Goal: Communication & Community: Answer question/provide support

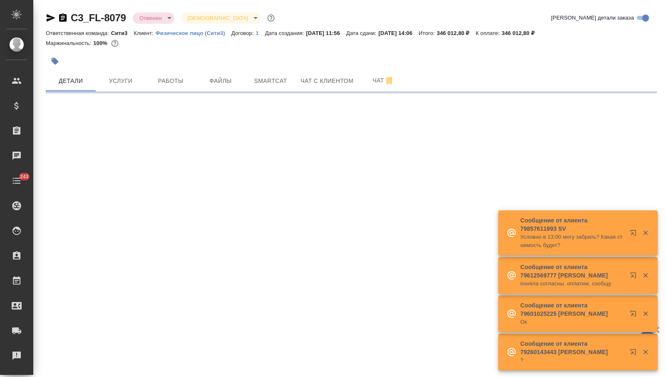
select select "RU"
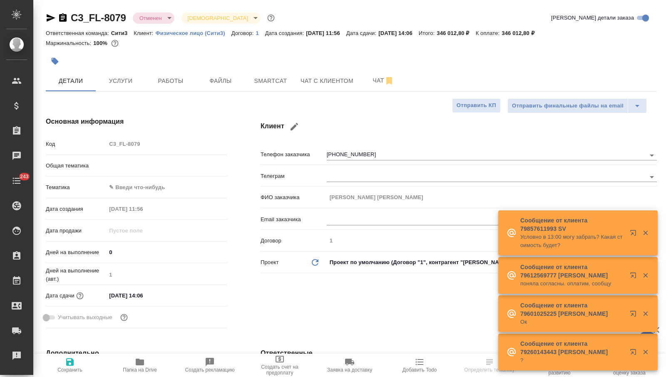
type textarea "x"
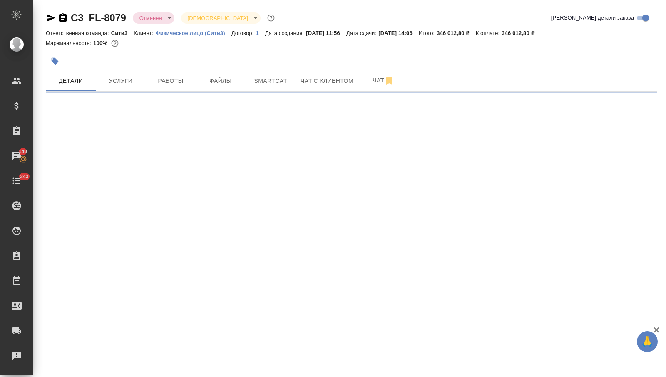
select select "RU"
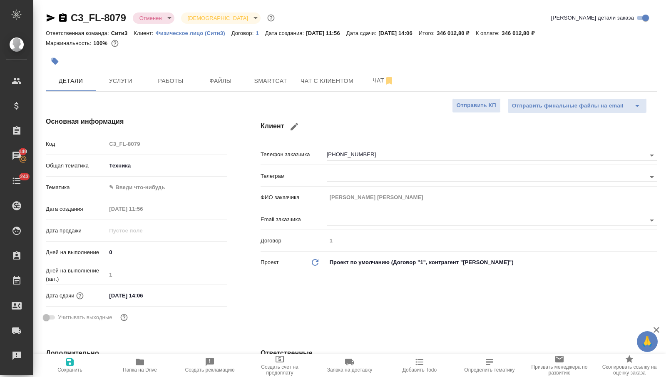
type textarea "x"
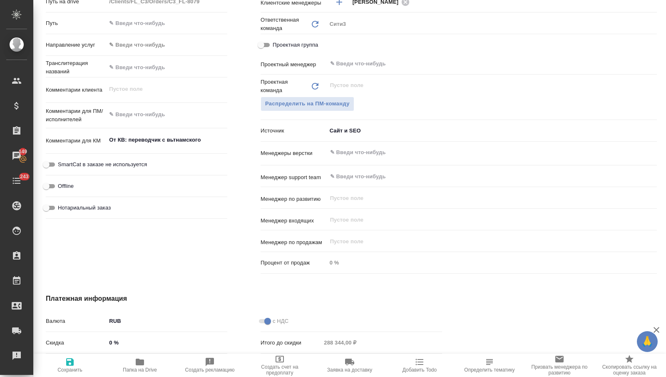
scroll to position [371, 0]
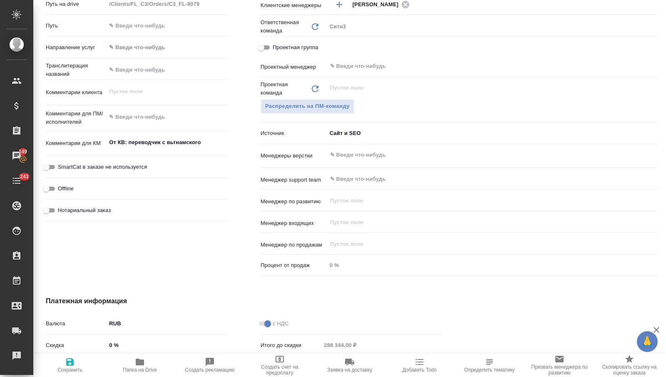
type textarea "x"
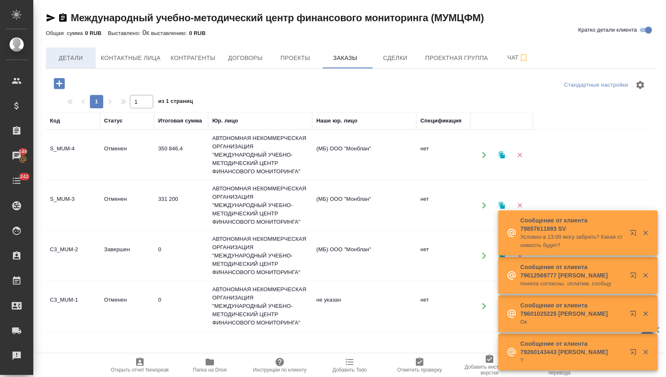
click at [89, 63] on button "Детали" at bounding box center [71, 57] width 50 height 21
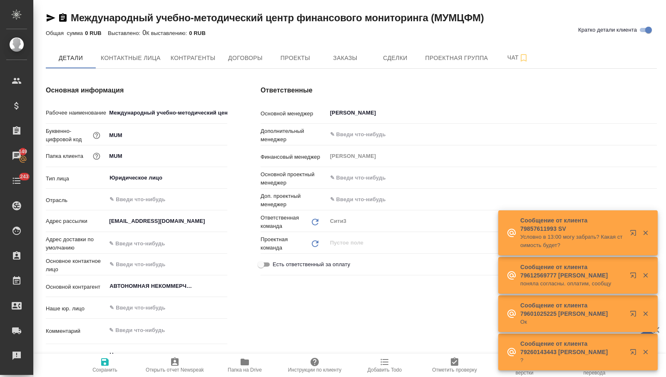
type textarea "x"
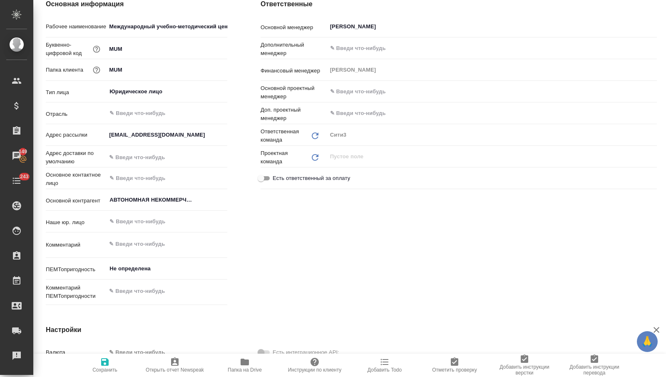
scroll to position [26, 0]
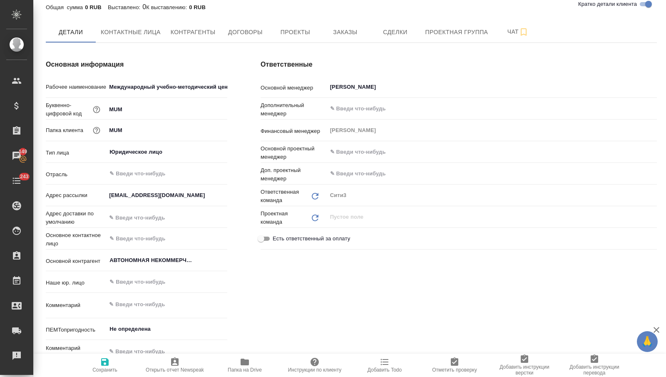
type textarea "x"
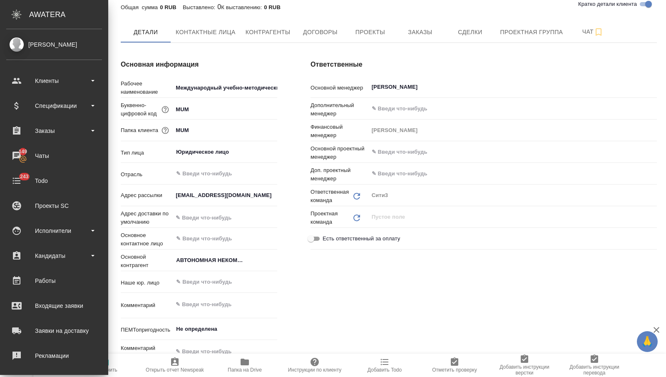
type textarea "x"
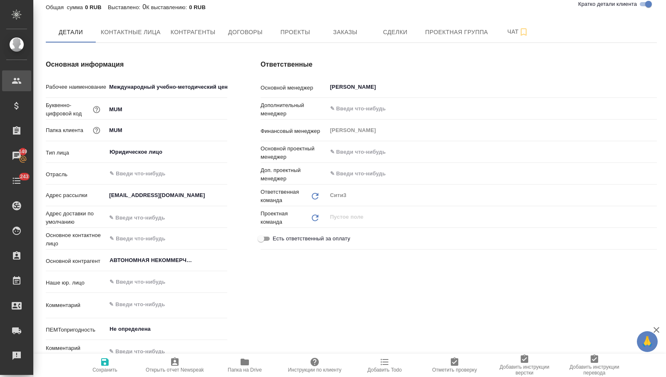
type textarea "x"
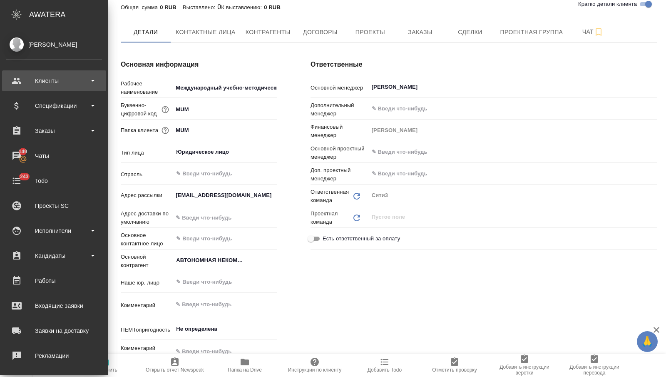
click at [32, 80] on div "Клиенты" at bounding box center [54, 80] width 96 height 12
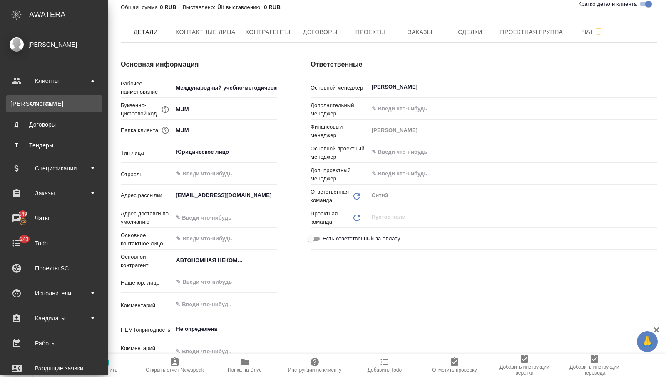
type textarea "x"
click at [33, 103] on div "Клиенты" at bounding box center [53, 103] width 87 height 8
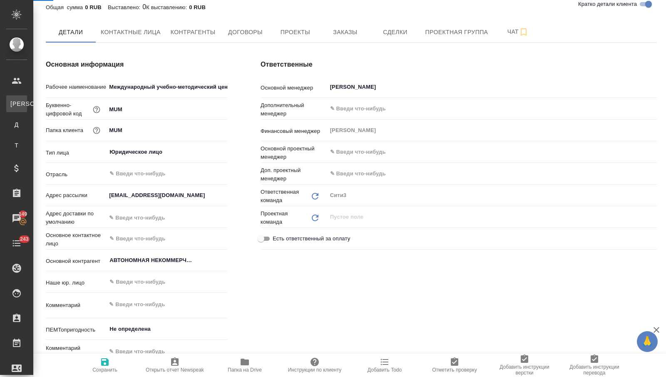
select select "RU"
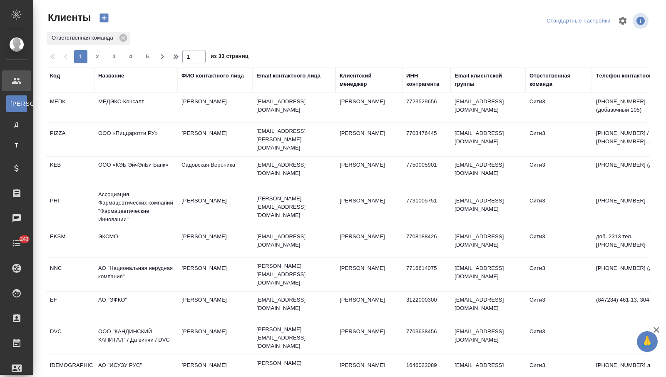
click at [125, 76] on div "Название" at bounding box center [135, 76] width 75 height 8
click at [112, 77] on div "Название" at bounding box center [111, 76] width 26 height 8
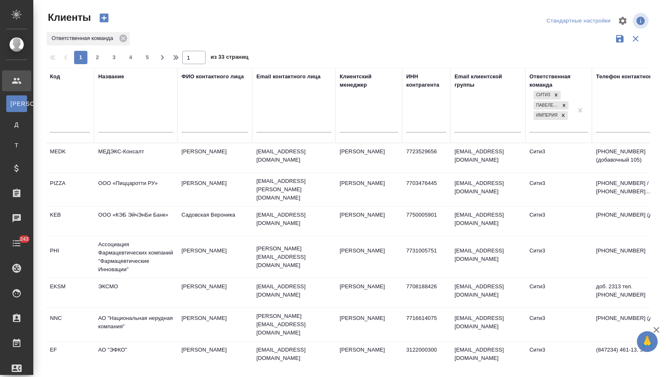
click at [112, 124] on input "text" at bounding box center [135, 127] width 75 height 10
type input "и"
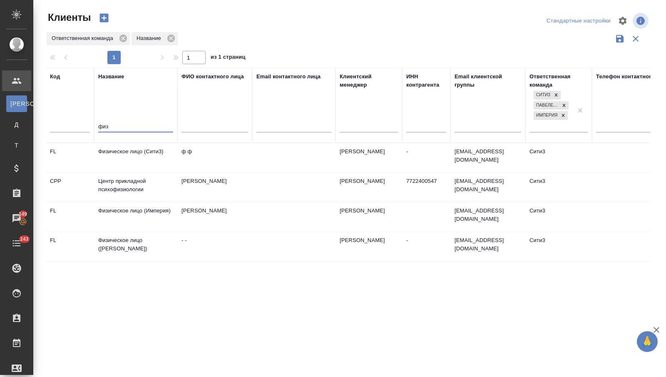
type input "физ"
click at [141, 153] on td "Физическое лицо (Сити3)" at bounding box center [135, 157] width 83 height 29
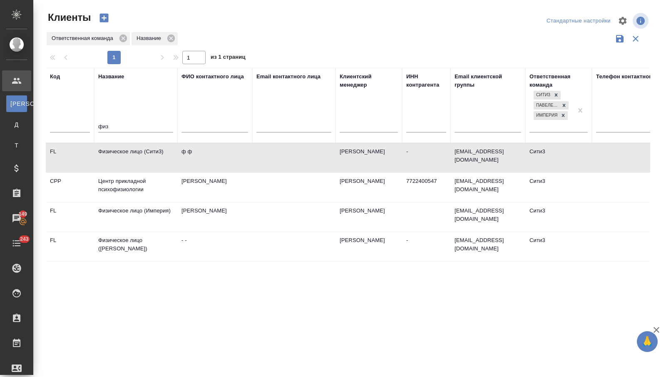
click at [104, 17] on icon "button" at bounding box center [104, 18] width 9 height 9
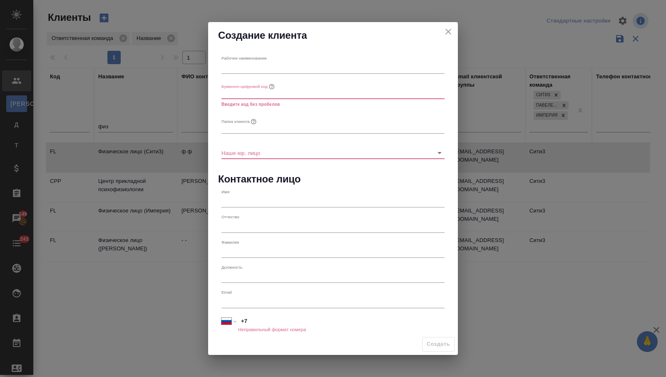
click at [447, 28] on icon "close" at bounding box center [448, 32] width 10 height 10
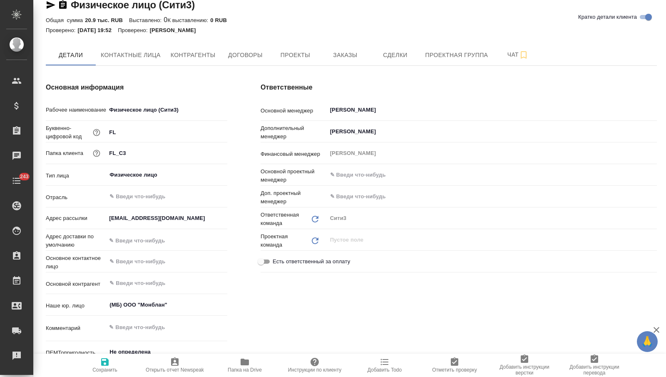
type textarea "x"
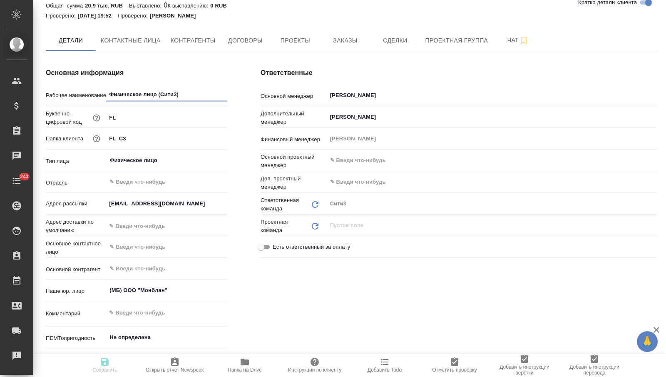
type textarea "x"
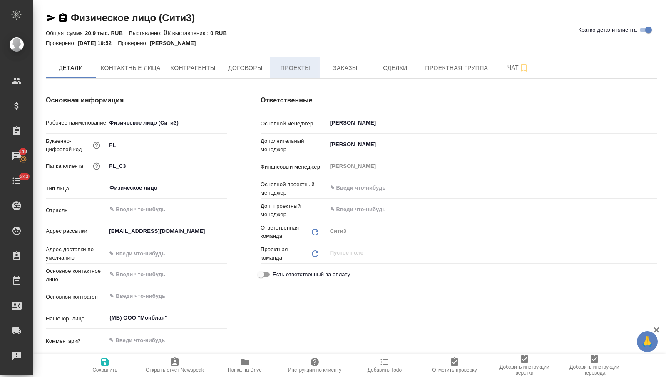
click at [292, 70] on span "Проекты" at bounding box center [295, 68] width 40 height 10
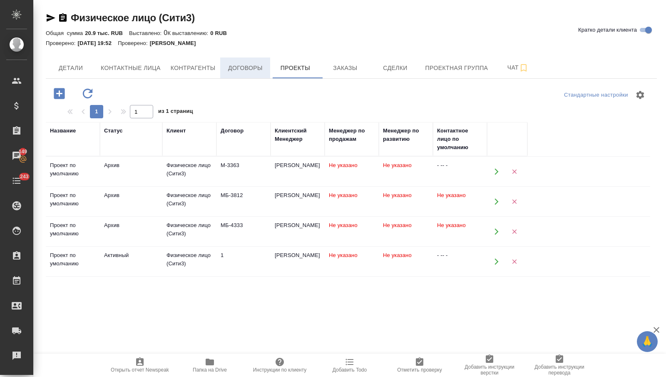
click at [236, 68] on span "Договоры" at bounding box center [245, 68] width 40 height 10
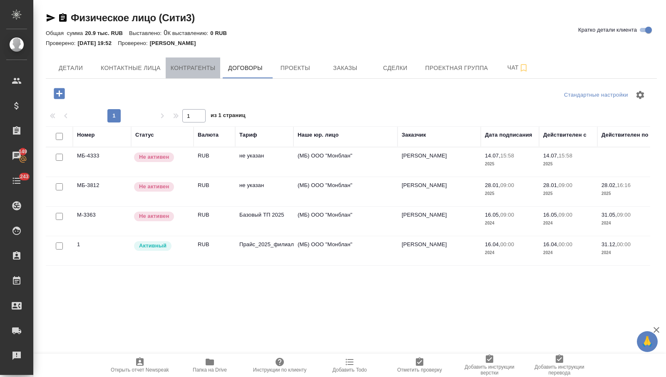
click at [188, 70] on span "Контрагенты" at bounding box center [193, 68] width 45 height 10
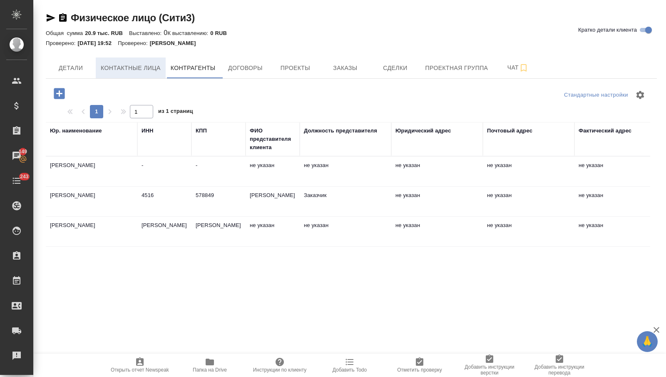
click at [141, 76] on button "Контактные лица" at bounding box center [131, 67] width 70 height 21
select select "RU"
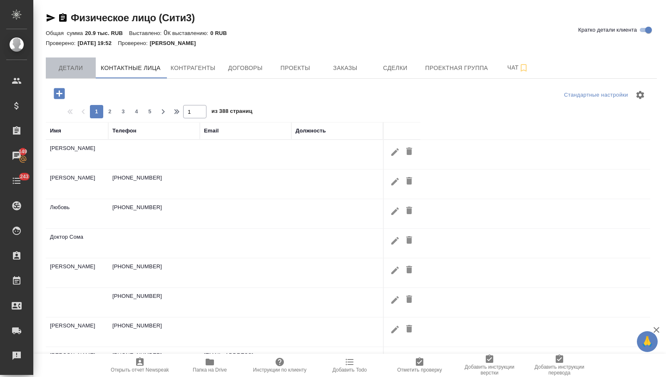
click at [74, 70] on span "Детали" at bounding box center [71, 68] width 40 height 10
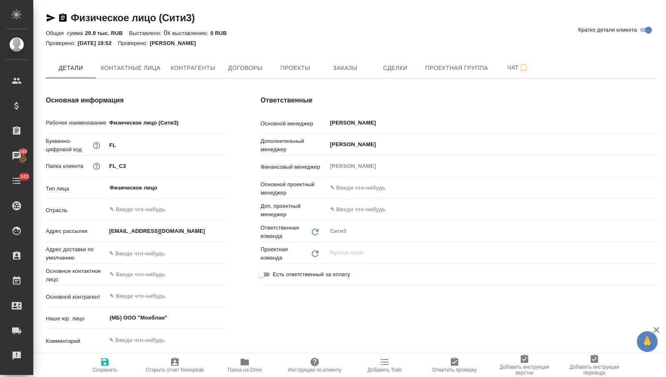
type textarea "x"
click at [276, 73] on button "Проекты" at bounding box center [295, 67] width 50 height 21
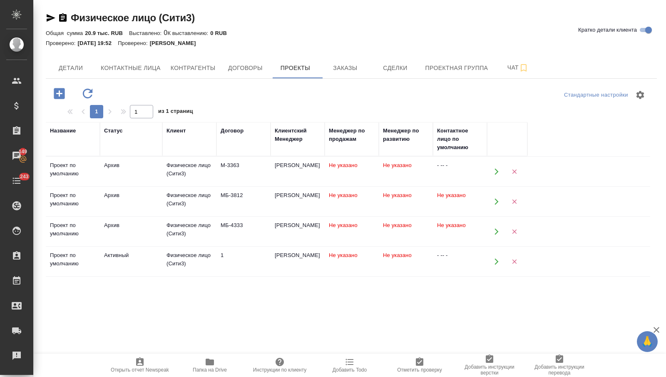
click at [205, 247] on td "Физическое лицо (Сити3)" at bounding box center [189, 261] width 54 height 29
click at [205, 248] on td "Физическое лицо (Сити3)" at bounding box center [189, 261] width 54 height 29
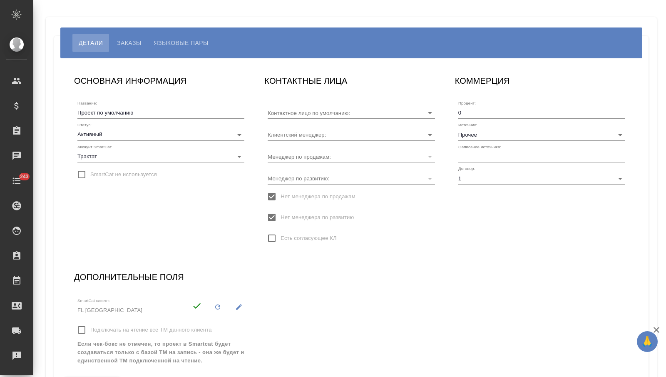
type input "- -- -"
type input "[PERSON_NAME]"
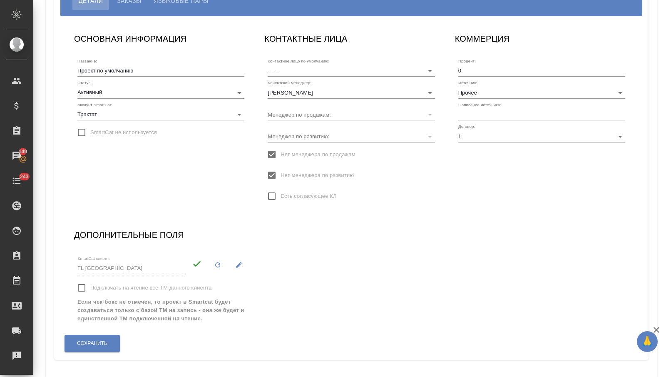
scroll to position [40, 0]
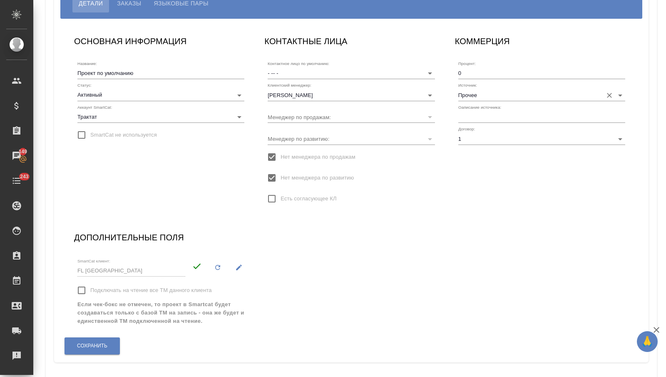
click at [477, 94] on input "Прочее" at bounding box center [528, 94] width 140 height 11
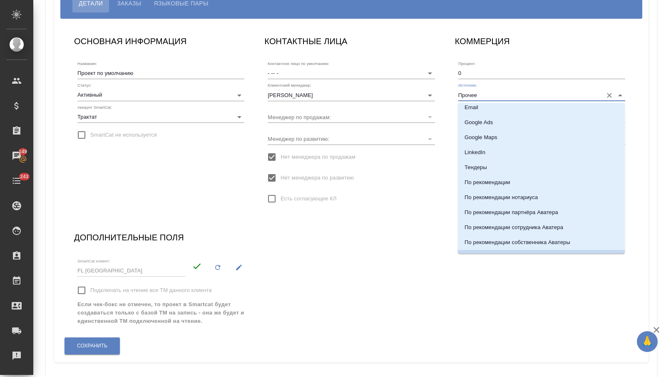
scroll to position [181, 0]
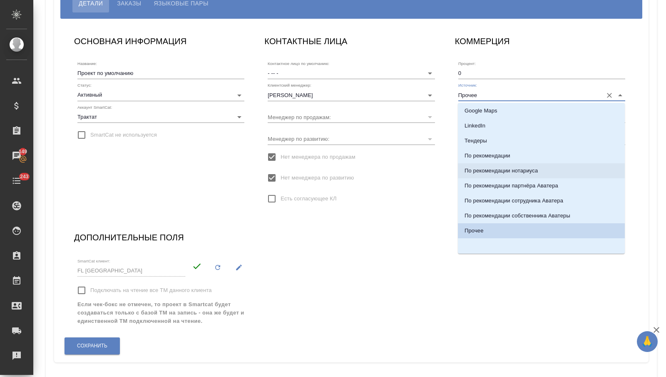
click at [402, 231] on div "ОСНОВНАЯ ИНФОРМАЦИЯ Название: Проект по умолчанию Статус: Активный active Аккау…" at bounding box center [351, 190] width 571 height 328
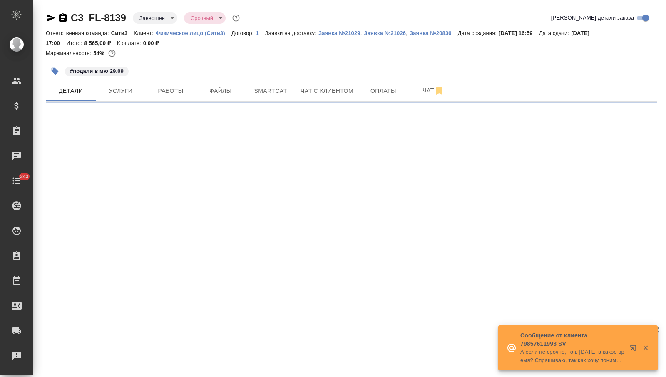
select select "RU"
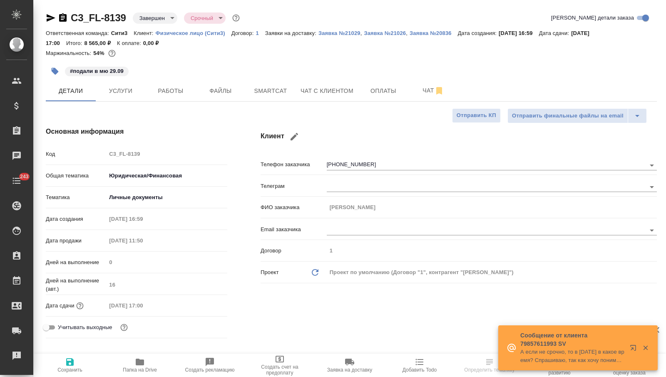
type textarea "x"
click at [50, 17] on icon "button" at bounding box center [51, 18] width 10 height 10
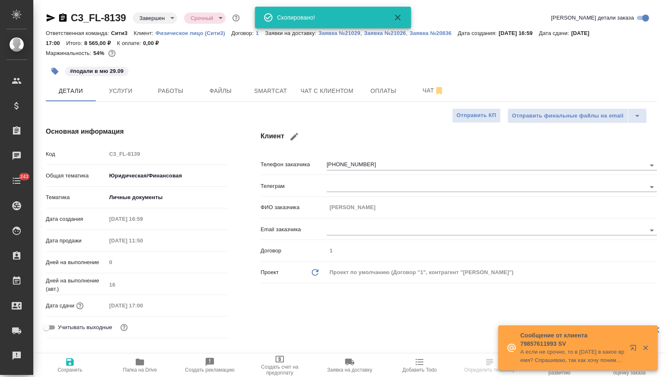
type textarea "x"
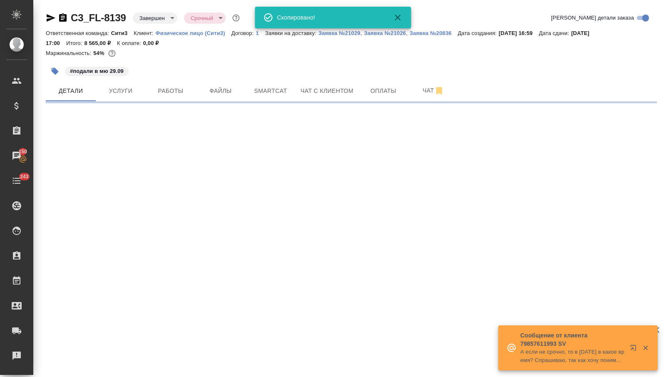
select select "RU"
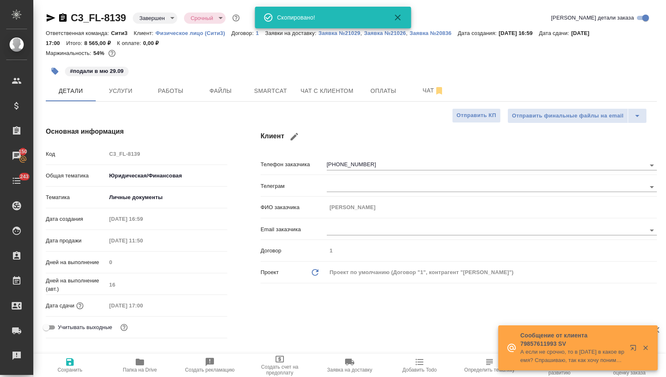
type textarea "x"
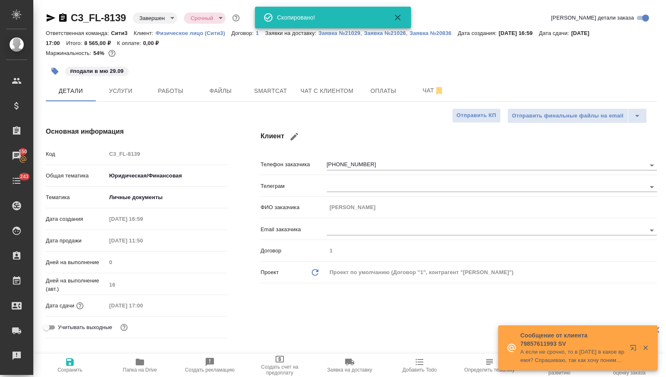
type textarea "x"
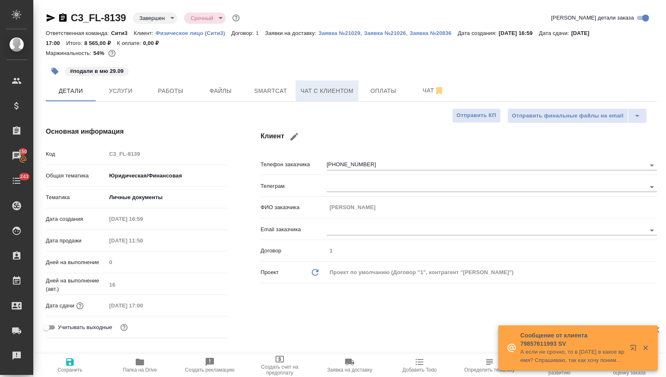
click at [316, 88] on span "Чат с клиентом" at bounding box center [326, 91] width 53 height 10
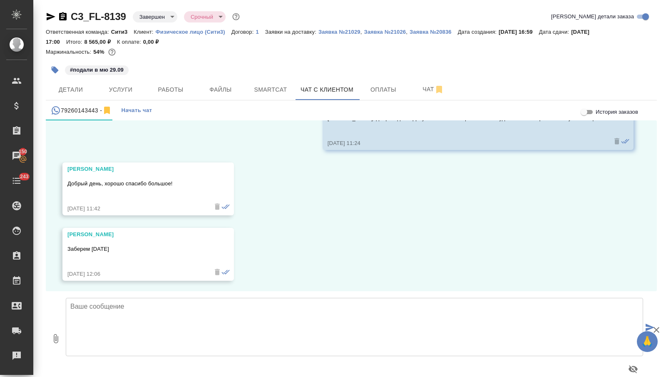
scroll to position [5278, 0]
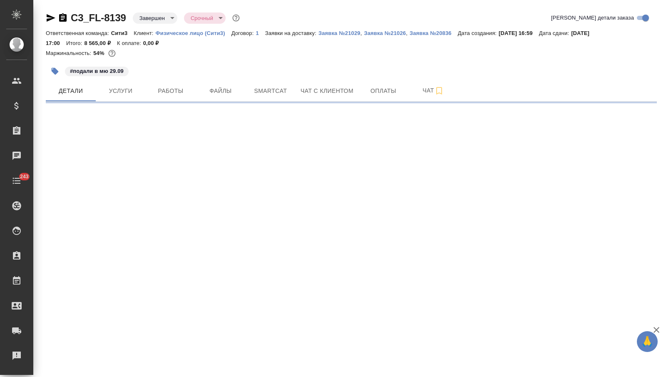
click at [48, 17] on icon "button" at bounding box center [51, 17] width 9 height 7
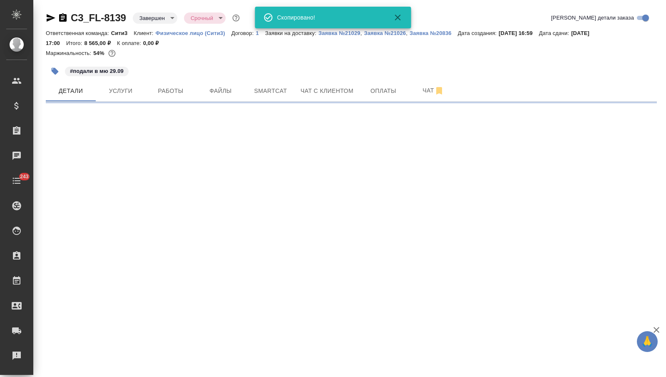
select select "RU"
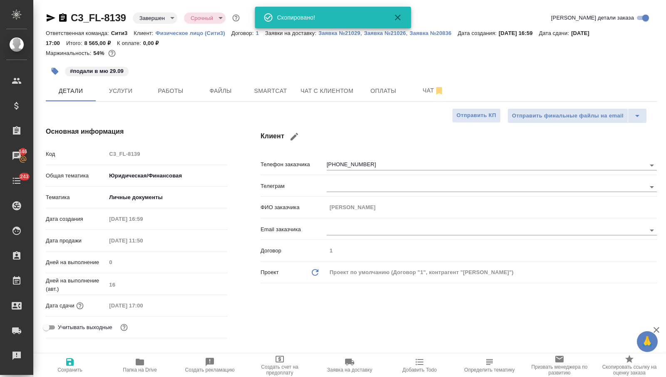
type textarea "x"
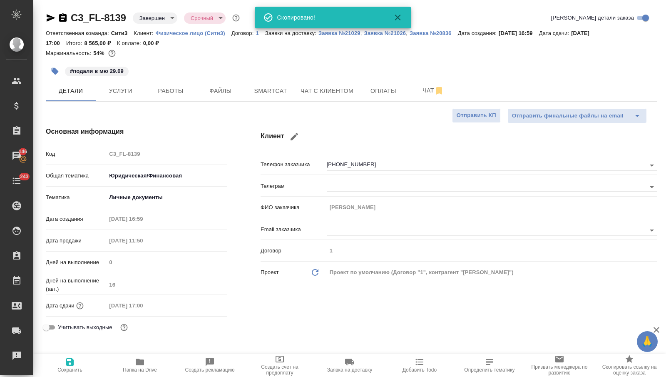
type textarea "x"
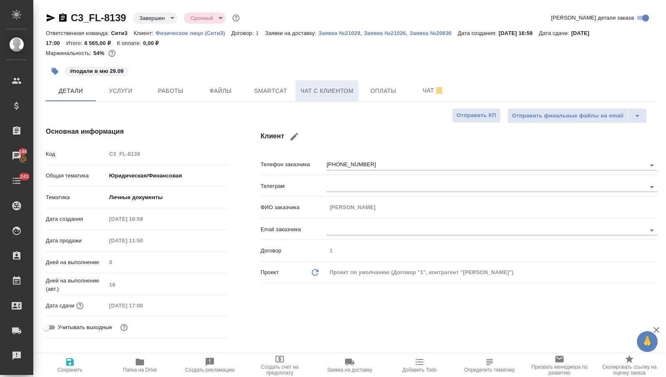
click at [331, 87] on span "Чат с клиентом" at bounding box center [326, 91] width 53 height 10
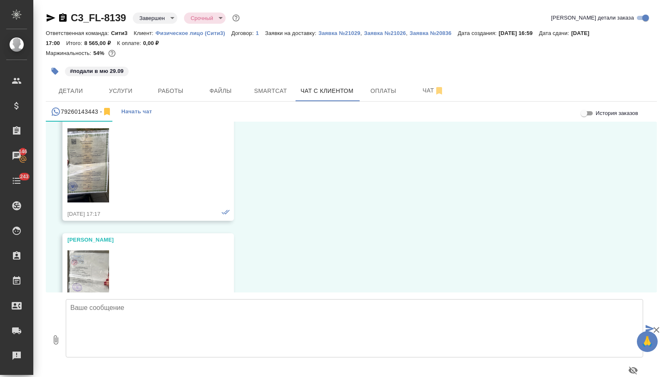
click at [109, 334] on textarea at bounding box center [354, 328] width 577 height 58
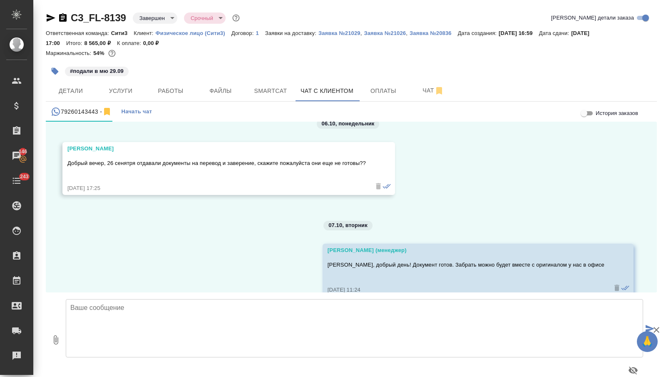
scroll to position [5436, 0]
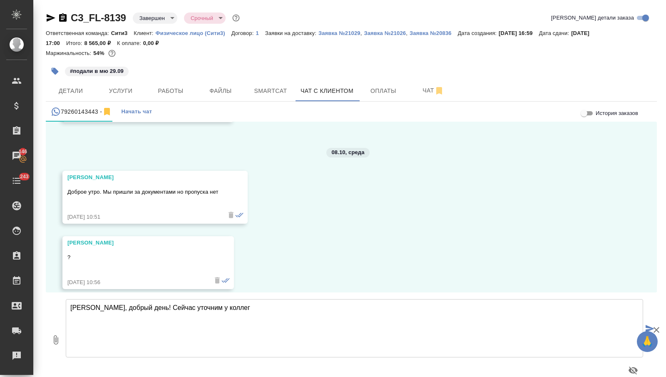
type textarea "[PERSON_NAME], добрый день! Сейчас уточним у коллег"
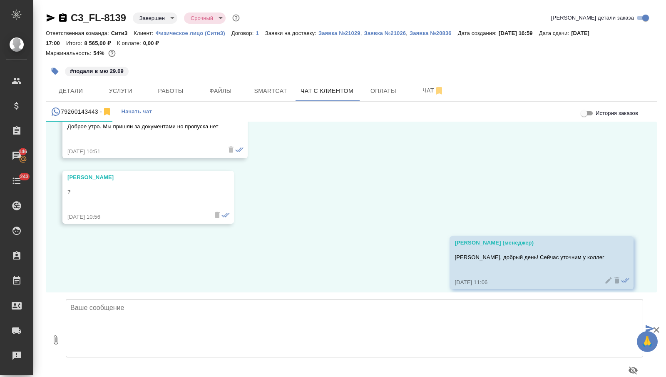
click at [220, 79] on div "#подали в мю 29.09" at bounding box center [249, 71] width 407 height 18
click at [220, 87] on span "Файлы" at bounding box center [221, 91] width 40 height 10
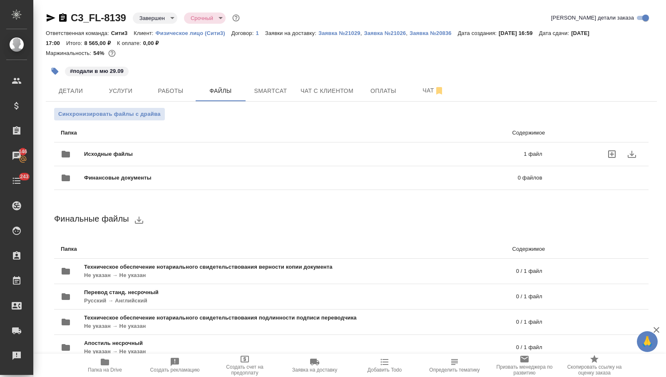
click at [180, 147] on div "Исходные файлы 1 файл" at bounding box center [302, 154] width 482 height 20
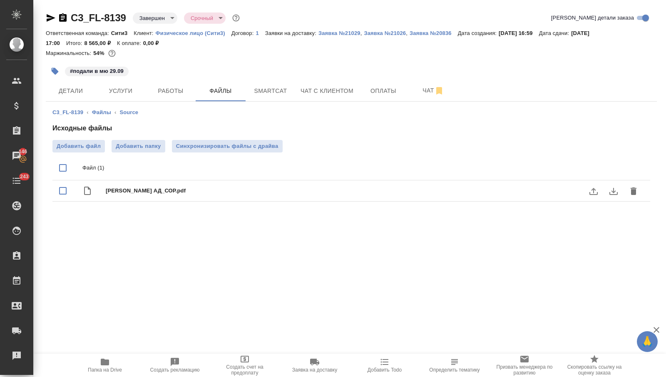
click at [613, 189] on icon "download" at bounding box center [613, 191] width 8 height 7
